Goal: Find specific page/section: Find specific page/section

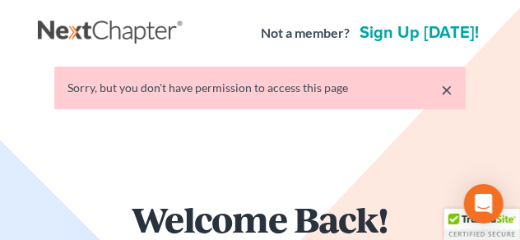
scroll to position [82, 0]
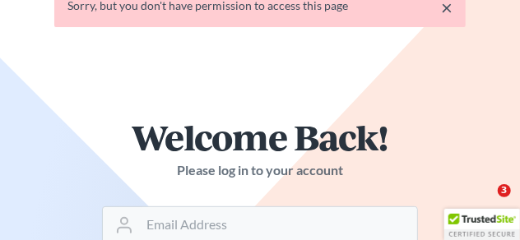
type input "sonia@attykomisar.com"
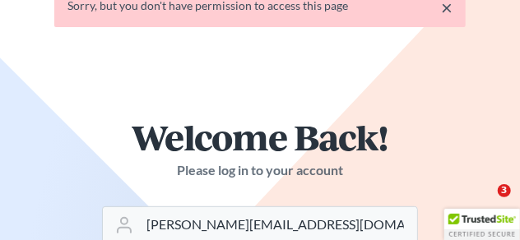
click at [446, 8] on link "×" at bounding box center [447, 8] width 12 height 20
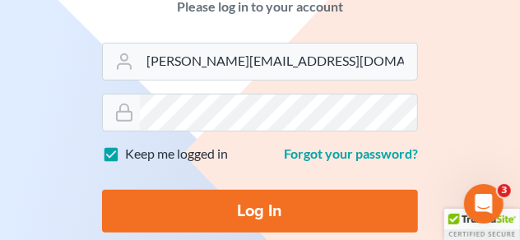
scroll to position [288, 0]
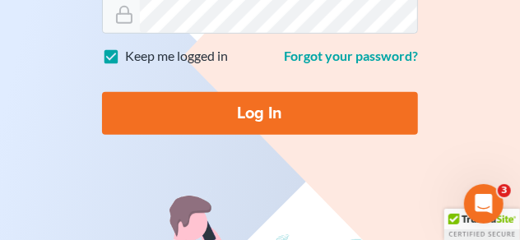
click at [272, 132] on input "Log In" at bounding box center [260, 113] width 316 height 43
type input "Thinking..."
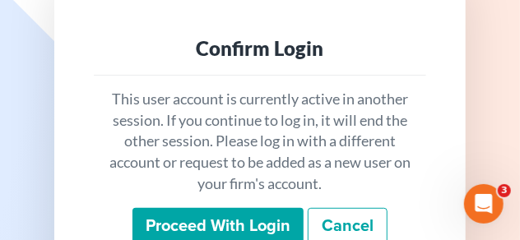
scroll to position [165, 0]
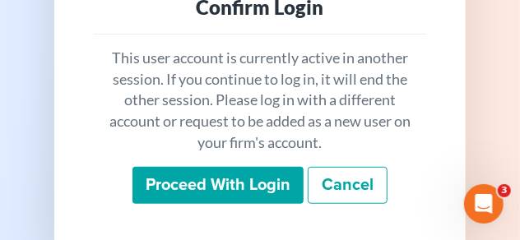
click at [230, 183] on input "Proceed with login" at bounding box center [217, 186] width 171 height 38
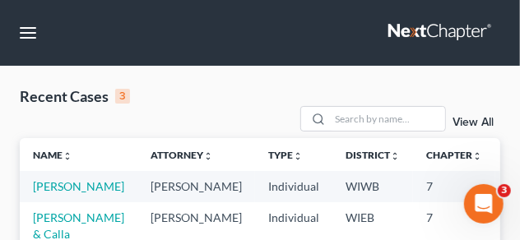
scroll to position [123, 0]
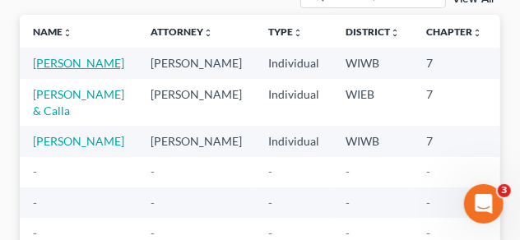
click at [59, 66] on link "Schwarz, Holly" at bounding box center [78, 63] width 91 height 14
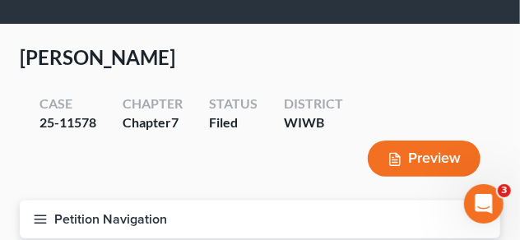
scroll to position [41, 0]
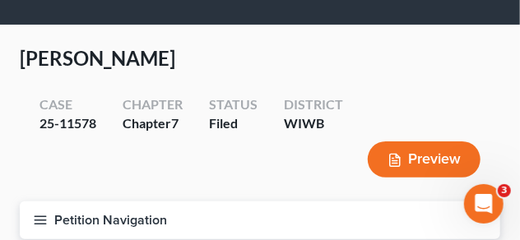
click at [35, 218] on icon "button" at bounding box center [40, 220] width 15 height 15
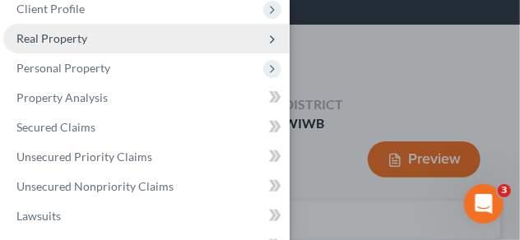
scroll to position [123, 0]
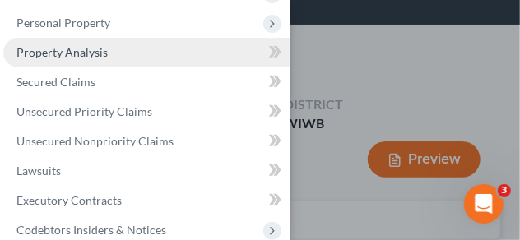
click at [72, 52] on span "Property Analysis" at bounding box center [61, 52] width 91 height 14
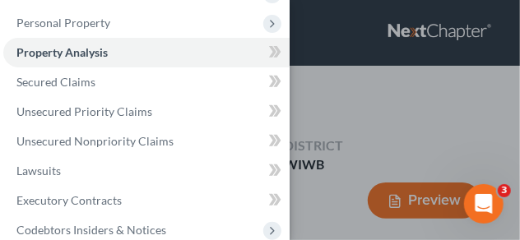
click at [369, 100] on div "Case Dashboard Payments Invoices Payments Payments Credit Report Client Profile" at bounding box center [260, 120] width 520 height 240
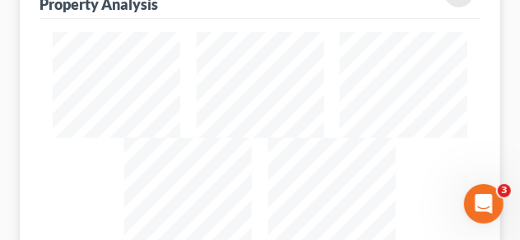
scroll to position [346, 0]
